Goal: Task Accomplishment & Management: Manage account settings

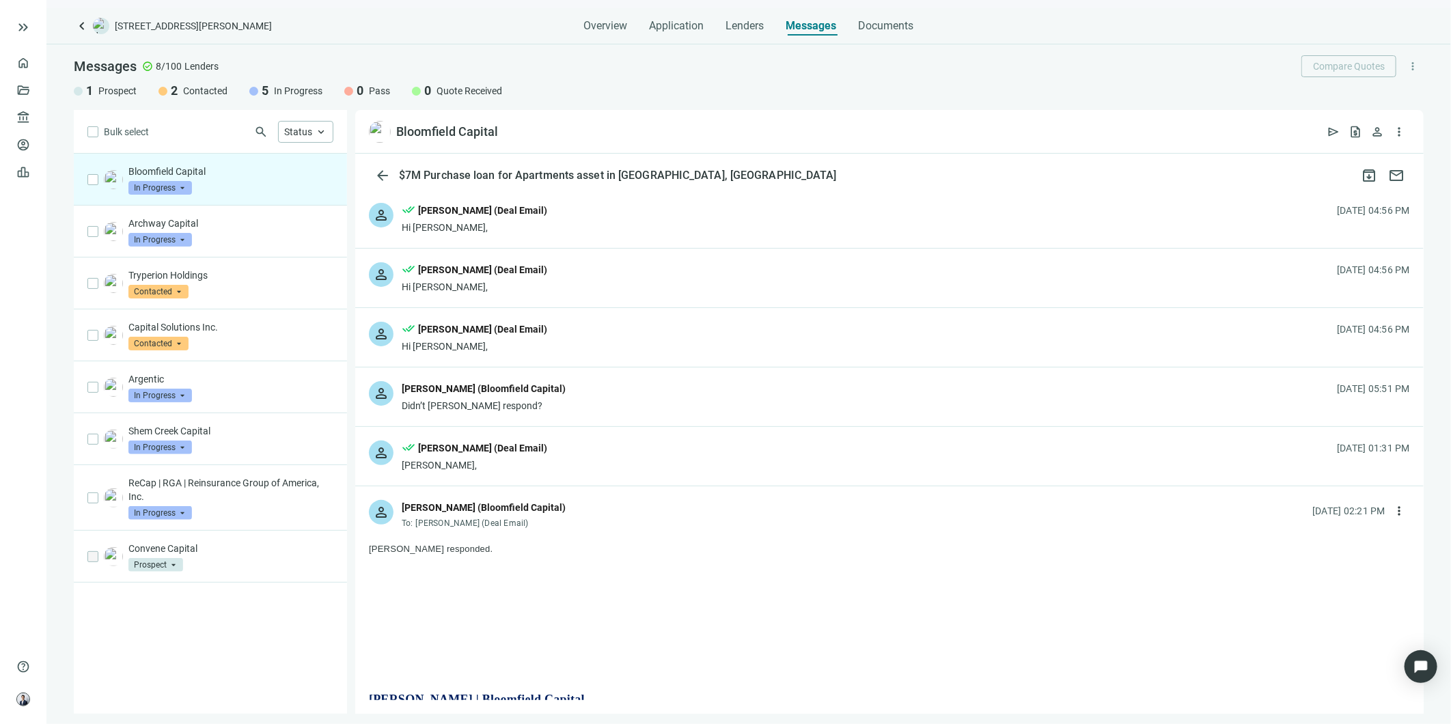
scroll to position [152, 0]
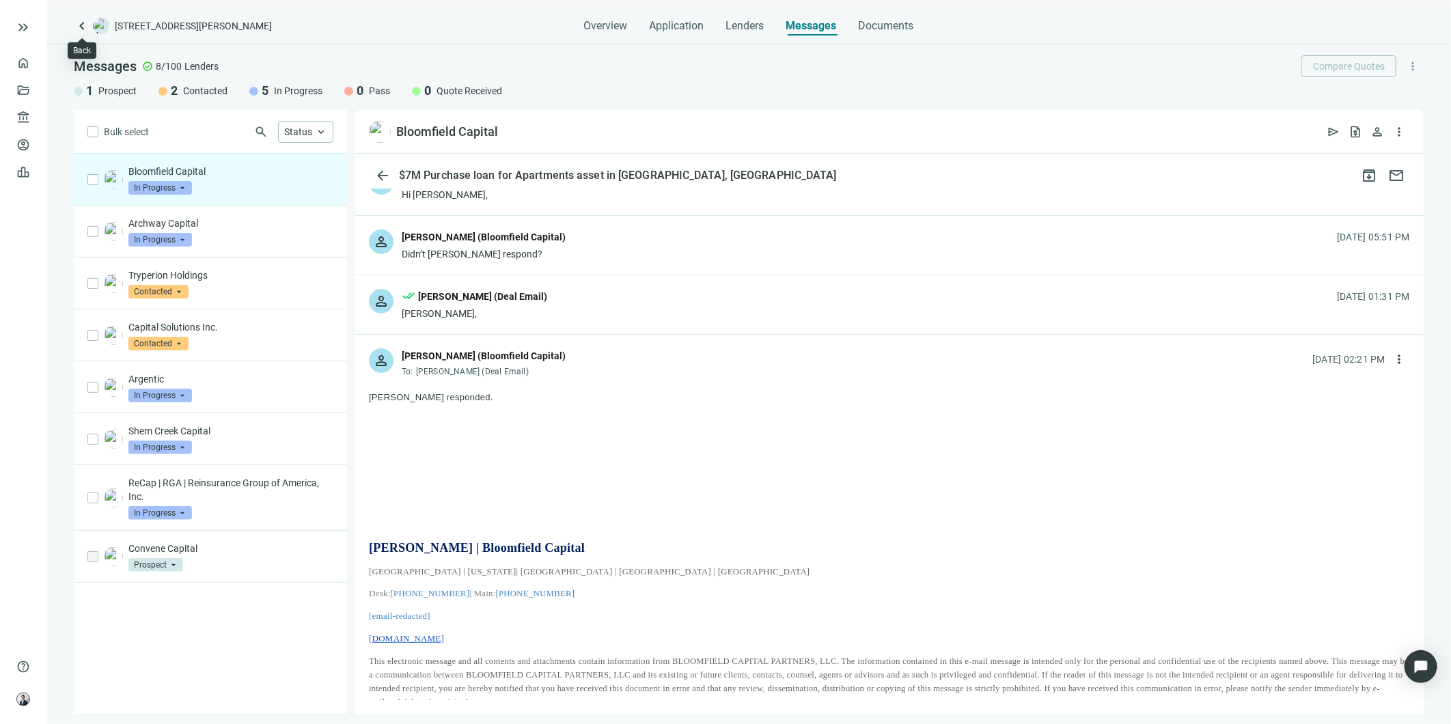
click at [83, 32] on span "keyboard_arrow_left" at bounding box center [82, 26] width 16 height 16
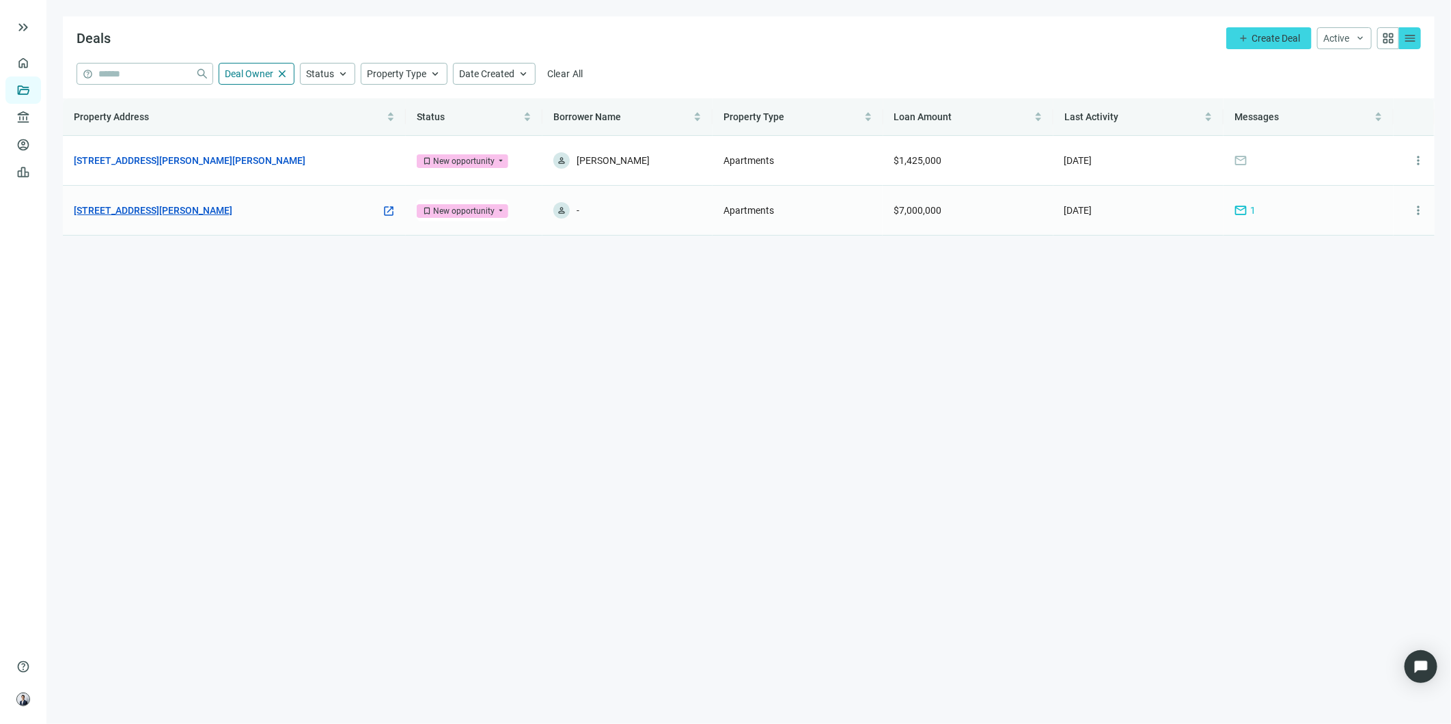
click at [173, 213] on link "[STREET_ADDRESS][PERSON_NAME]" at bounding box center [153, 210] width 158 height 15
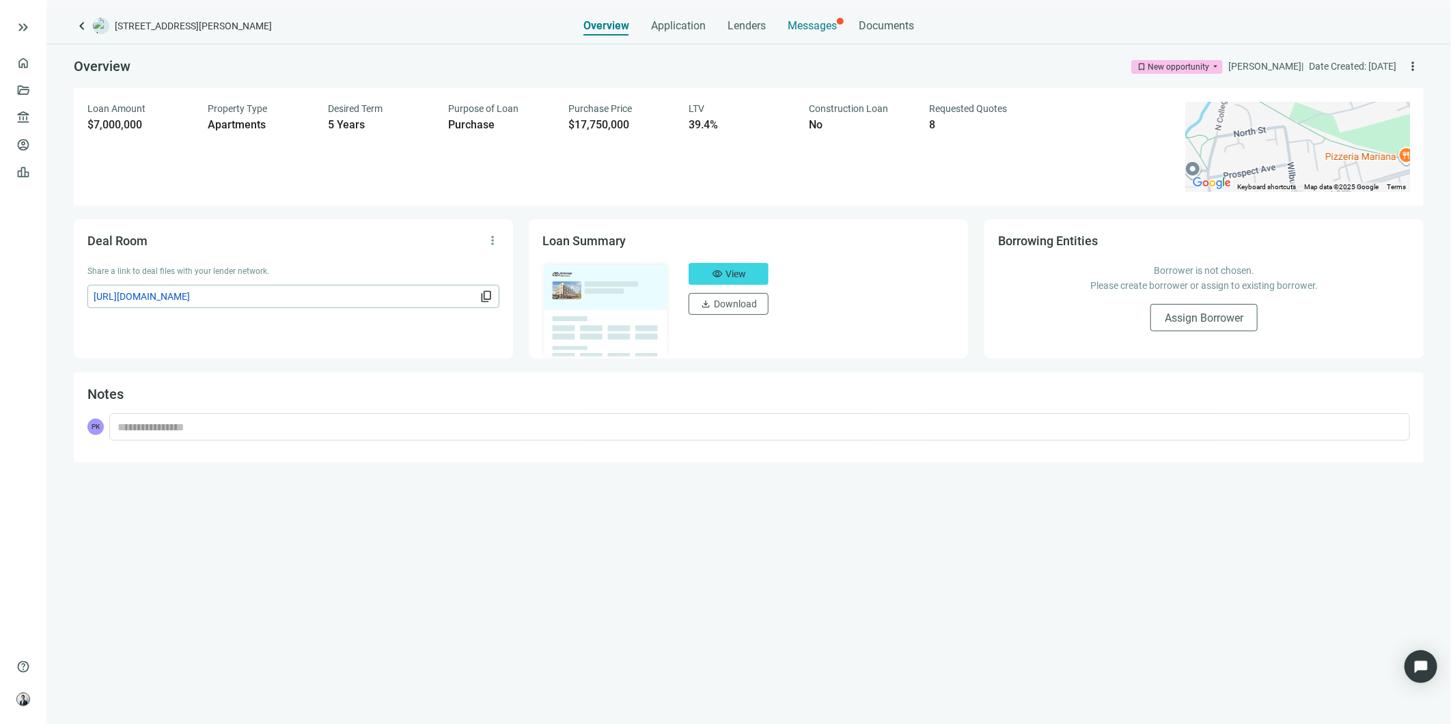
click at [836, 26] on span "Messages" at bounding box center [812, 25] width 49 height 13
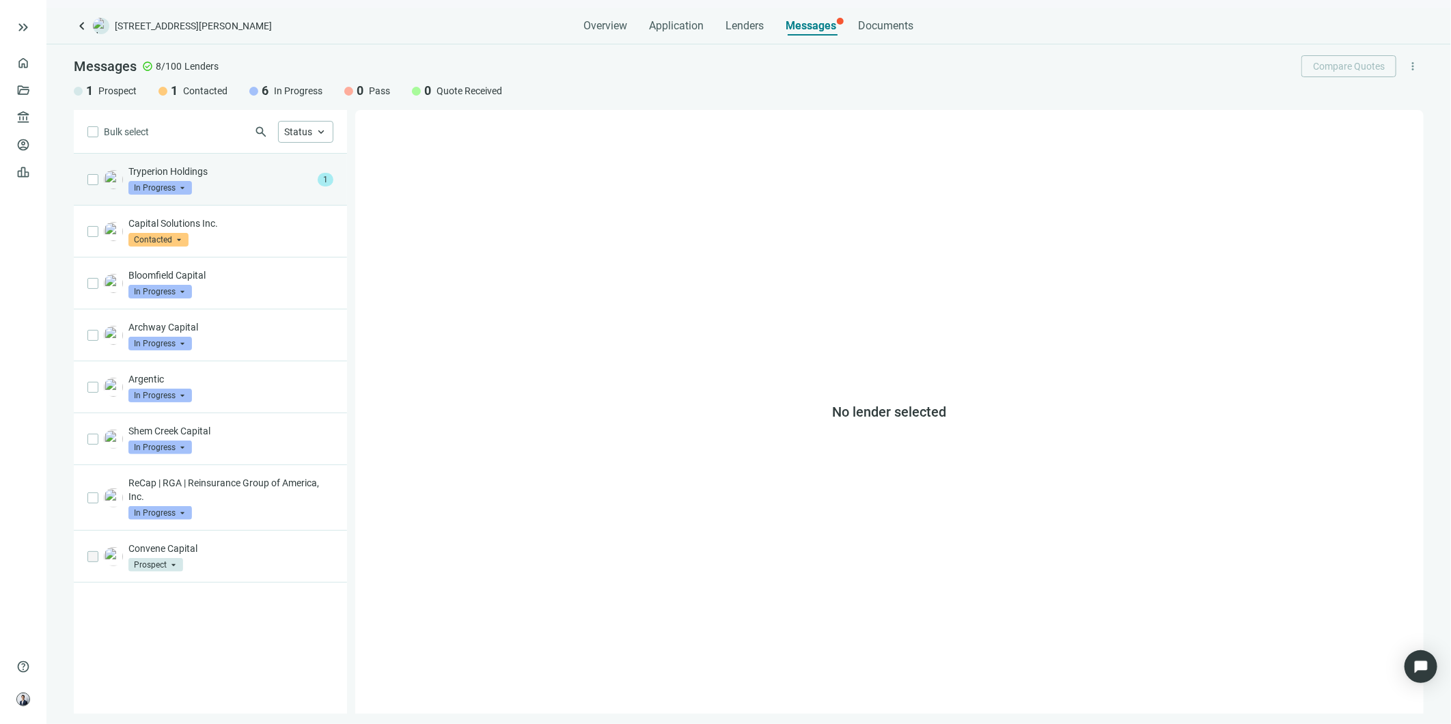
click at [239, 181] on div "Tryperion Holdings In Progress arrow_drop_down" at bounding box center [220, 180] width 184 height 30
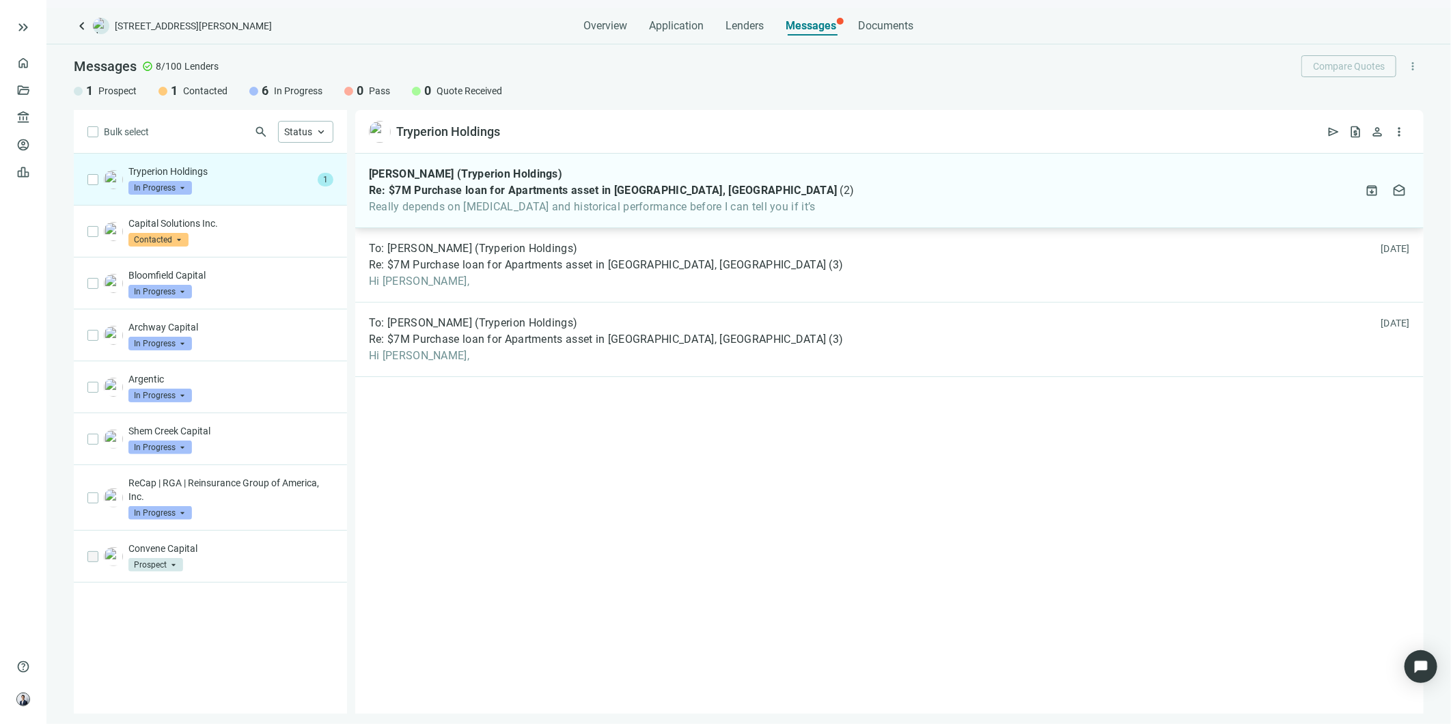
click at [632, 206] on span "Really depends on [MEDICAL_DATA] and historical performance before I can tell y…" at bounding box center [612, 207] width 486 height 14
